Goal: Find contact information: Find contact information

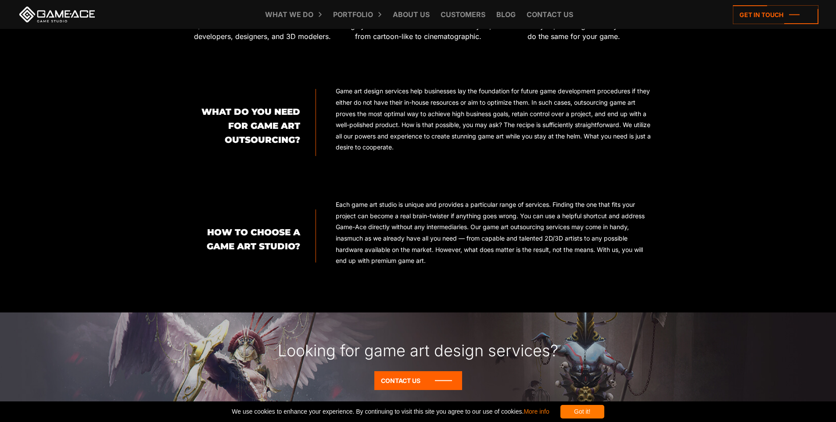
scroll to position [746, 0]
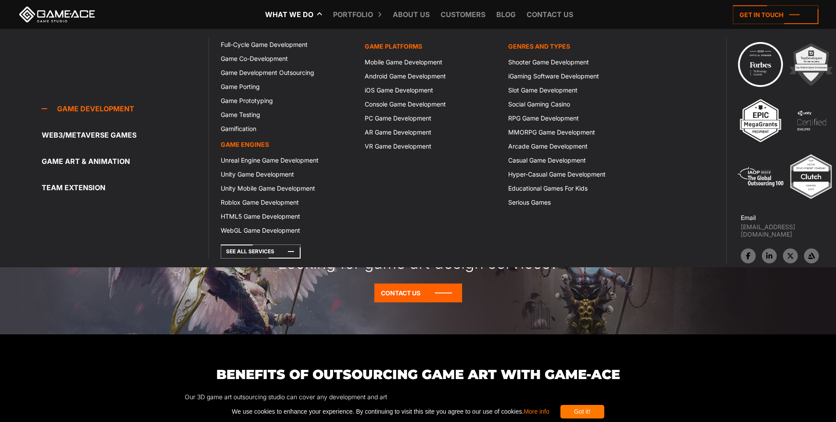
click at [307, 14] on link "What we do" at bounding box center [289, 14] width 57 height 29
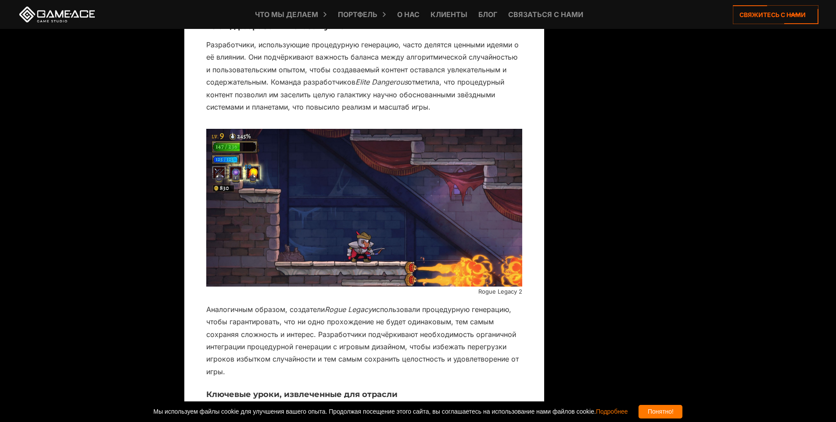
scroll to position [3724, 0]
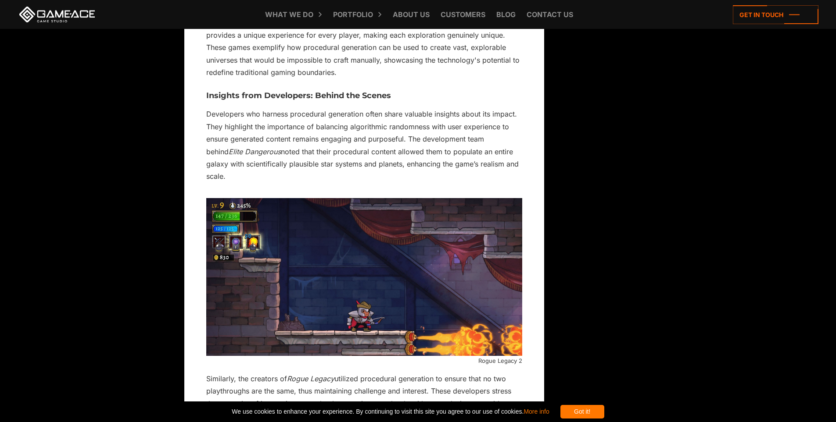
scroll to position [3299, 0]
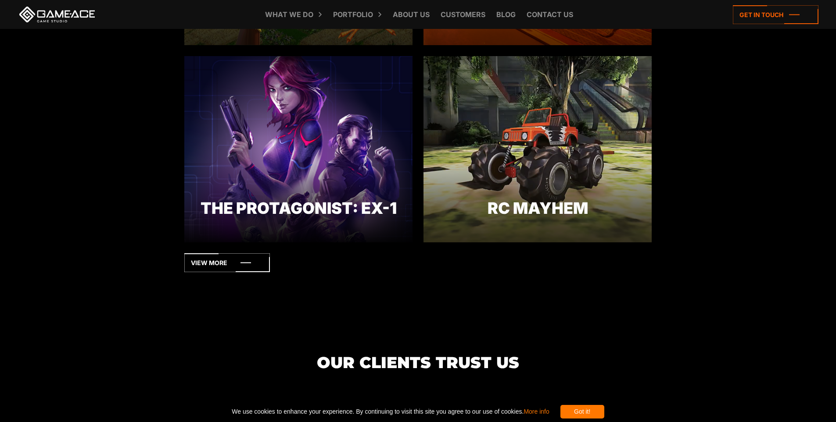
scroll to position [2587, 0]
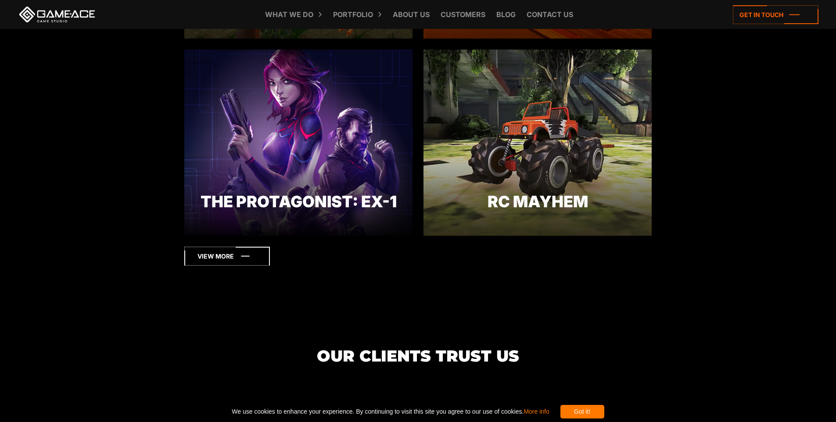
click at [193, 254] on icon at bounding box center [227, 256] width 86 height 19
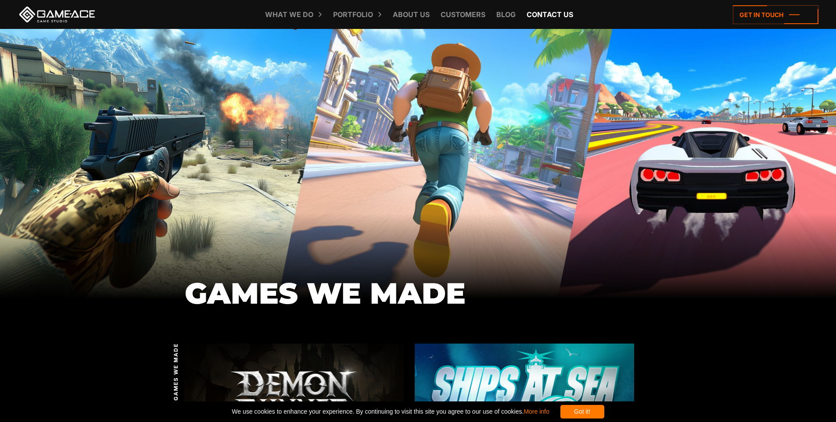
click at [542, 11] on link "Contact us" at bounding box center [549, 14] width 55 height 29
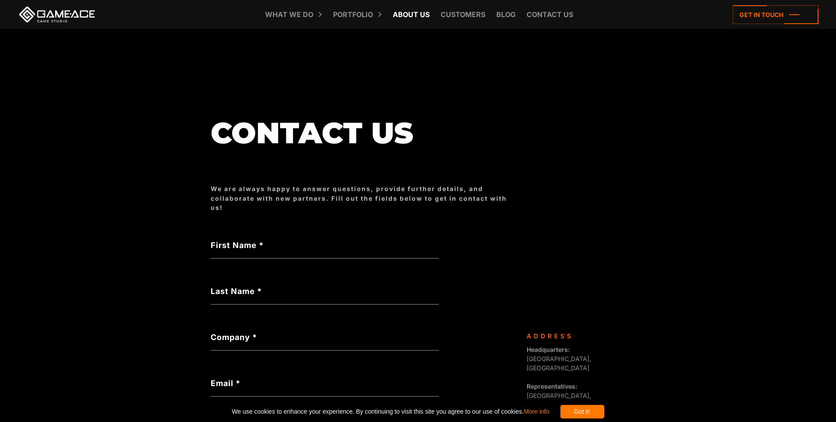
click at [426, 16] on link "About Us" at bounding box center [411, 14] width 46 height 29
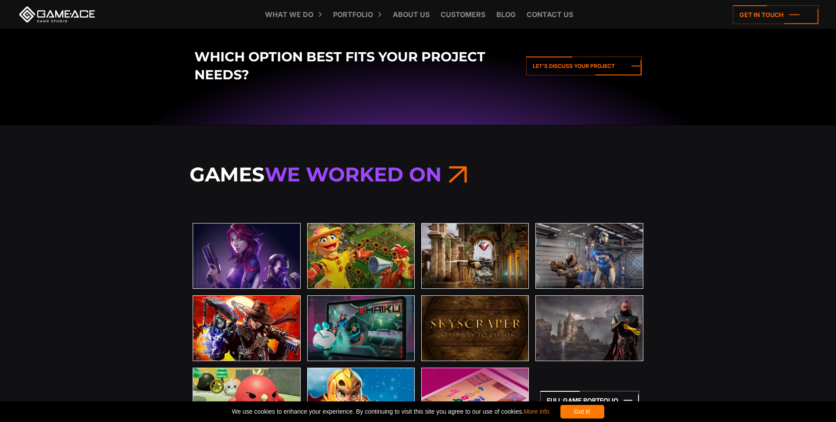
scroll to position [1843, 0]
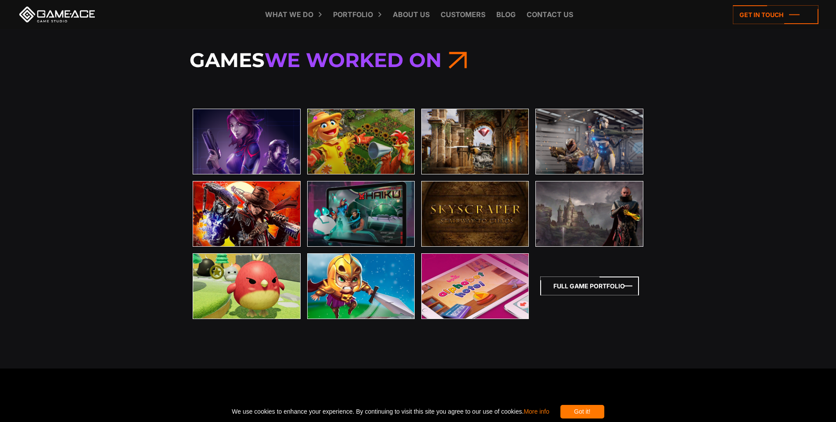
click at [568, 286] on icon at bounding box center [589, 286] width 99 height 19
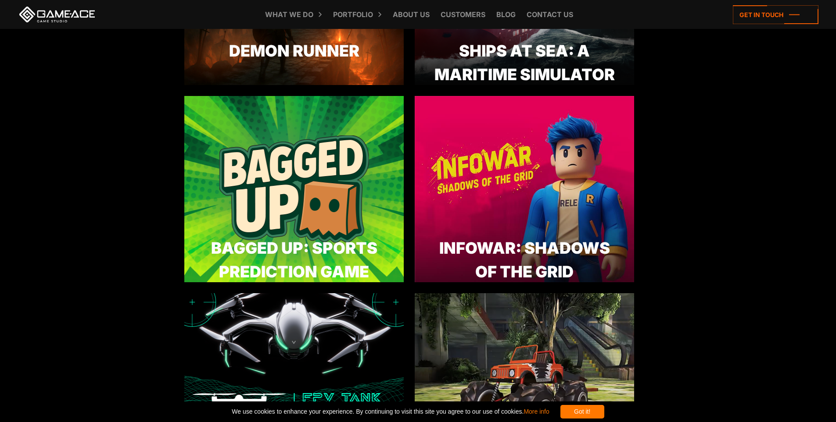
scroll to position [524, 0]
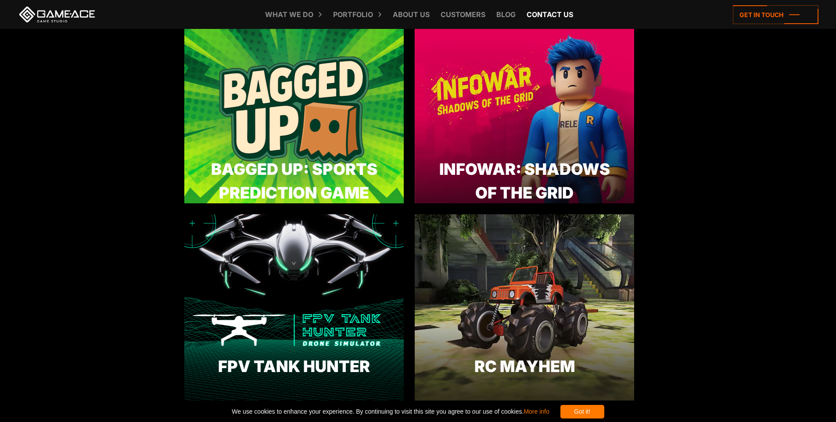
click at [551, 17] on link "Contact us" at bounding box center [549, 14] width 55 height 29
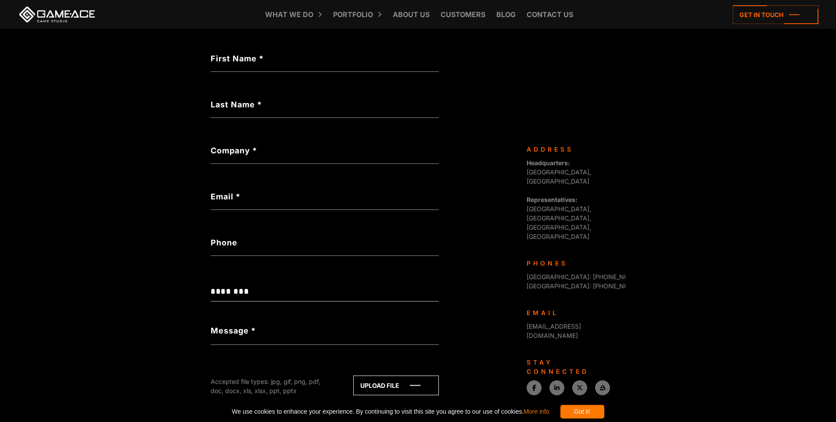
scroll to position [261, 0]
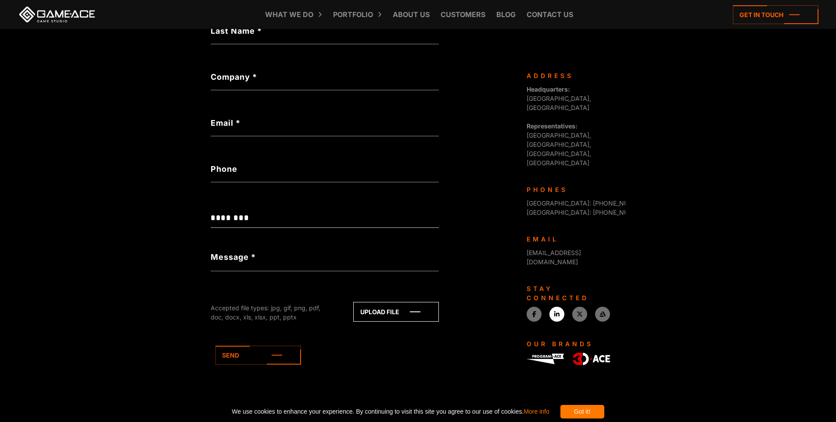
click at [557, 311] on icon at bounding box center [556, 314] width 5 height 6
